Goal: Information Seeking & Learning: Check status

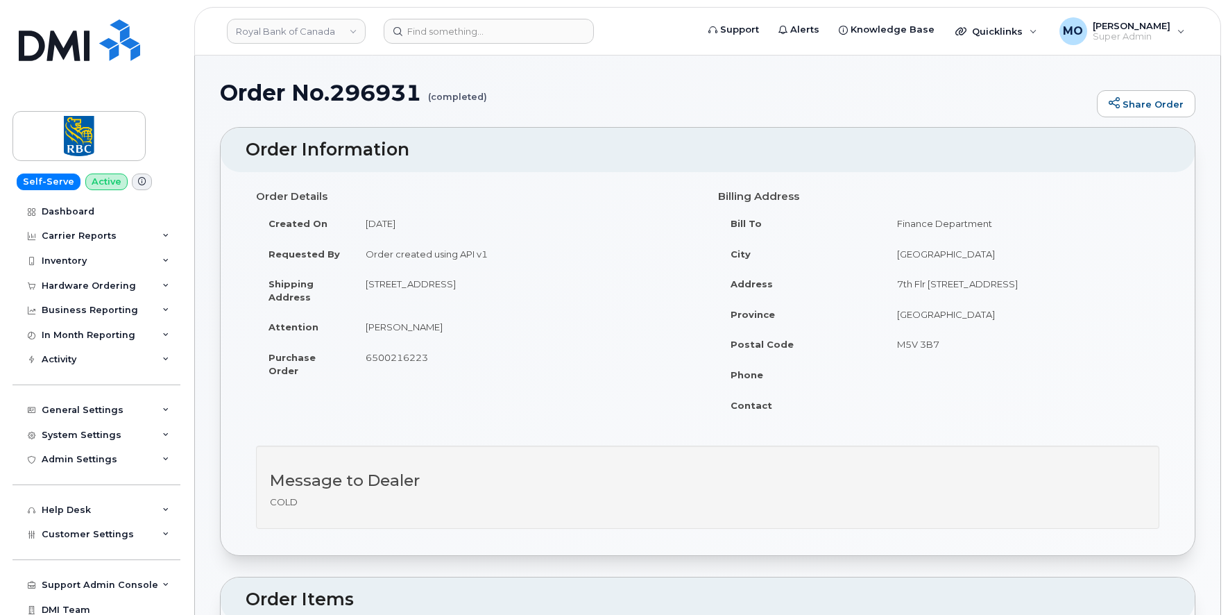
drag, startPoint x: 365, startPoint y: 255, endPoint x: 488, endPoint y: 249, distance: 122.9
click at [488, 249] on td "Order created using API v1" at bounding box center [525, 254] width 344 height 31
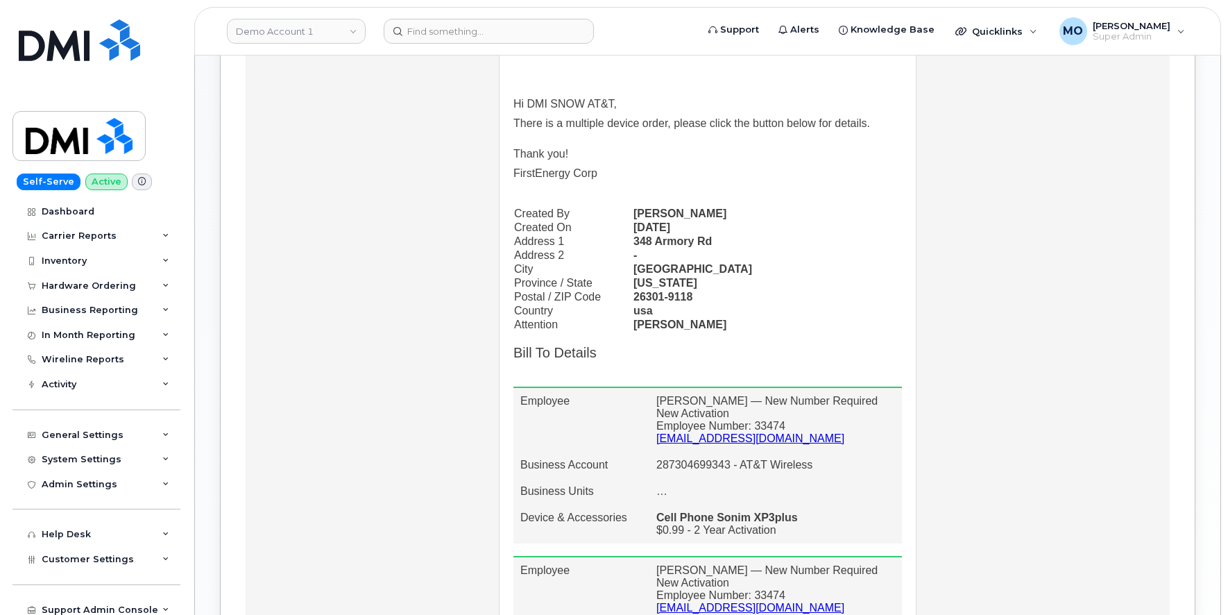
scroll to position [494, 0]
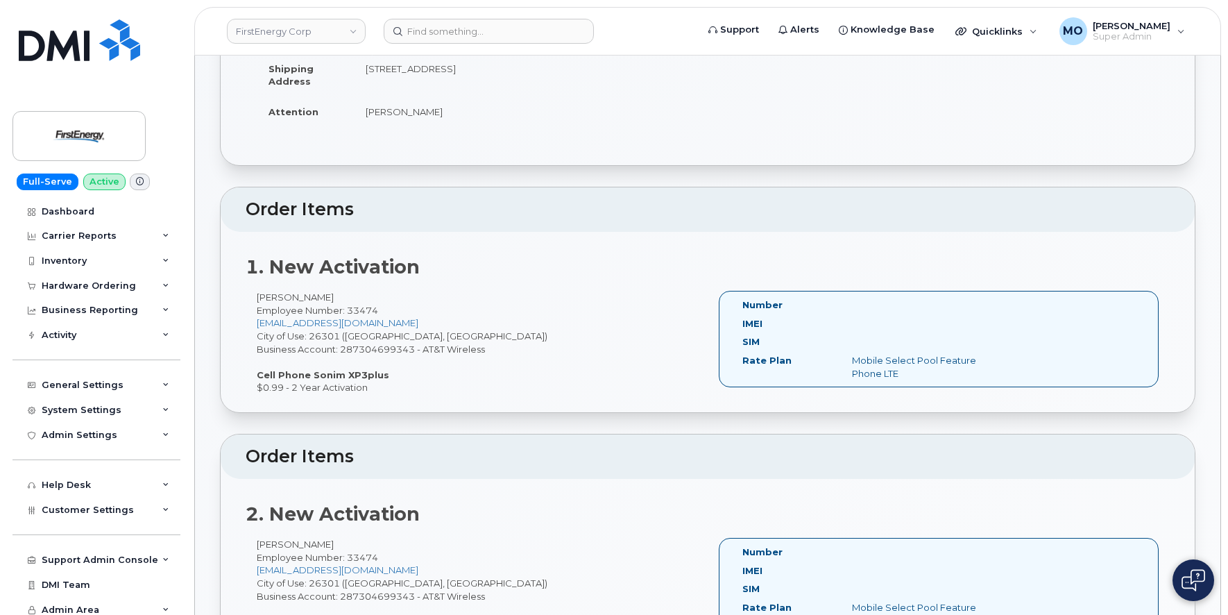
scroll to position [243, 0]
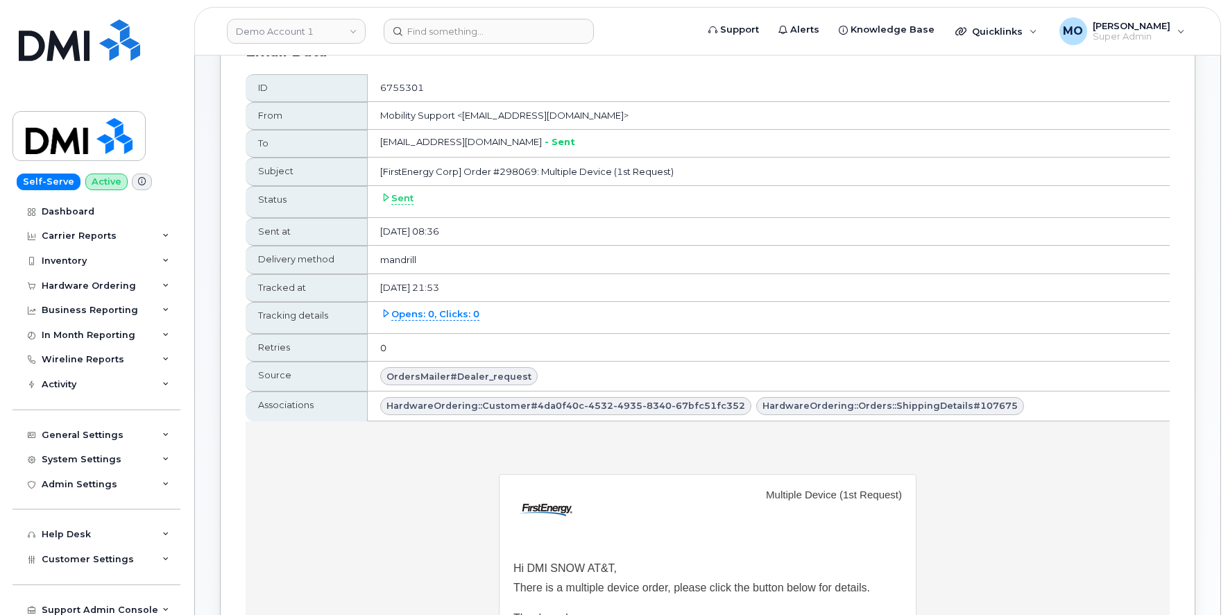
scroll to position [113, 0]
click at [420, 375] on span "OrdersMailer#dealer_request" at bounding box center [458, 374] width 145 height 13
copy span "OrdersMailer"
click at [490, 380] on span "OrdersMailer#dealer_request" at bounding box center [458, 374] width 145 height 13
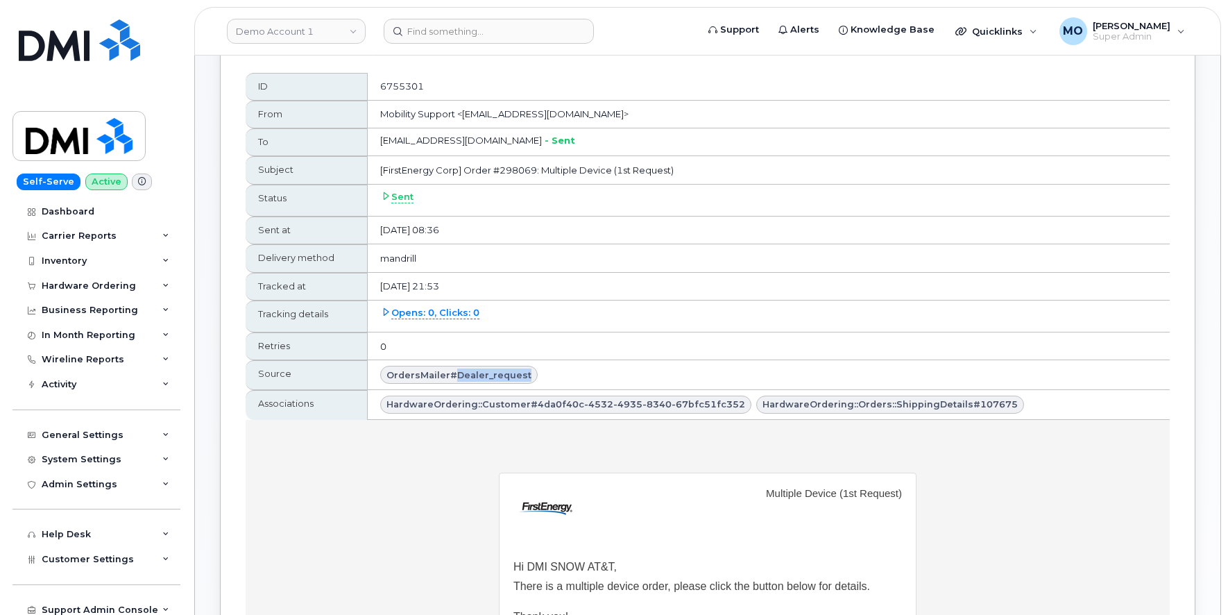
click at [490, 380] on span "OrdersMailer#dealer_request" at bounding box center [458, 374] width 145 height 13
copy span "dealer_request"
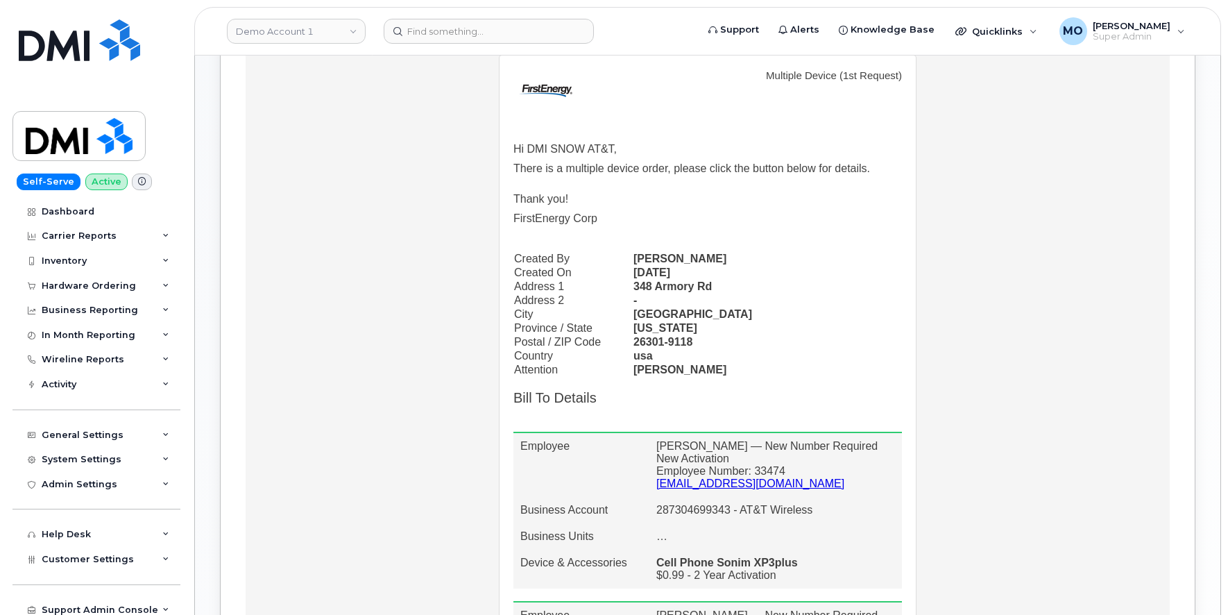
scroll to position [523, 0]
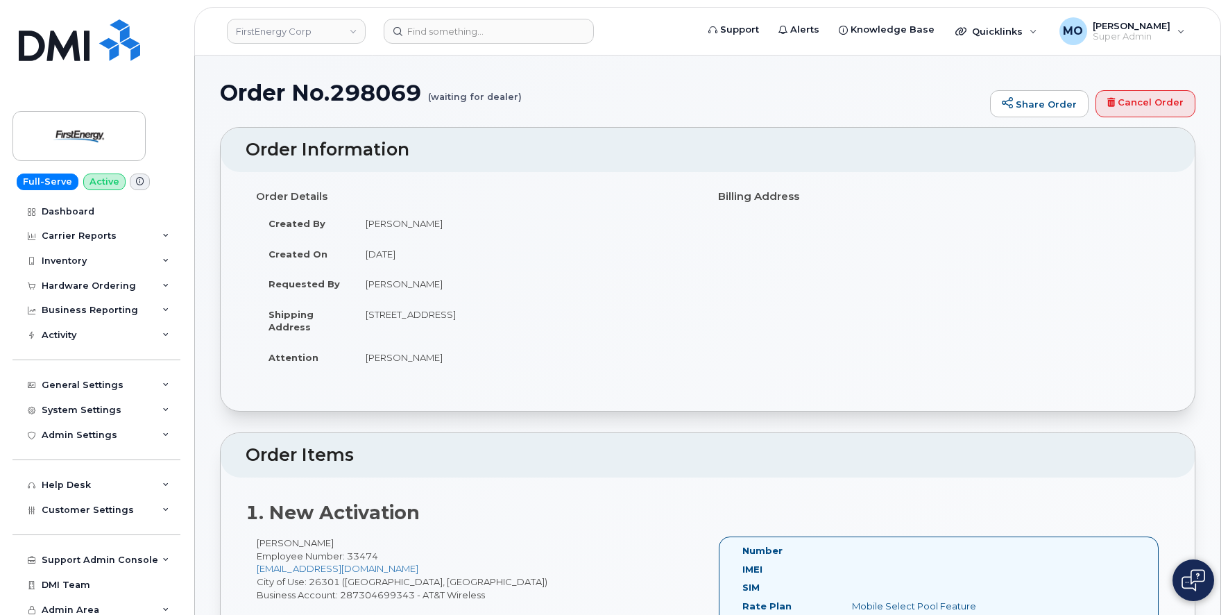
click at [366, 95] on h1 "Order No.298069 (waiting for dealer)" at bounding box center [601, 92] width 763 height 24
copy h1 "298069"
